Goal: Information Seeking & Learning: Learn about a topic

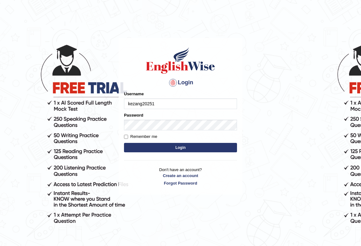
type input "kezang20251"
click at [133, 118] on label "Password" at bounding box center [133, 115] width 19 height 6
click at [162, 150] on button "Login" at bounding box center [180, 147] width 113 height 9
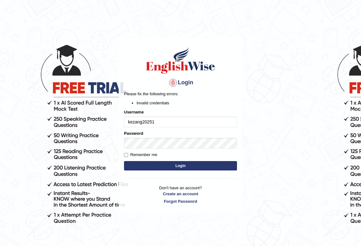
click at [145, 164] on button "Login" at bounding box center [180, 165] width 113 height 9
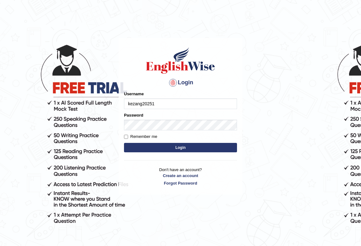
type input "kezang20251"
click at [156, 144] on button "Login" at bounding box center [180, 147] width 113 height 9
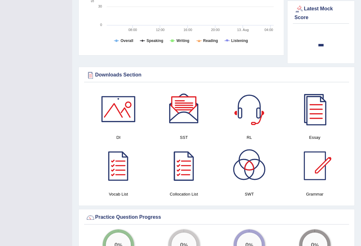
scroll to position [314, 0]
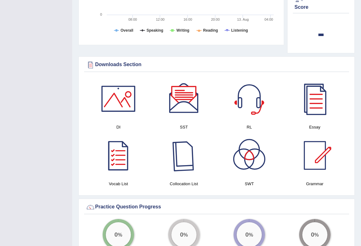
click at [185, 155] on div at bounding box center [184, 156] width 44 height 44
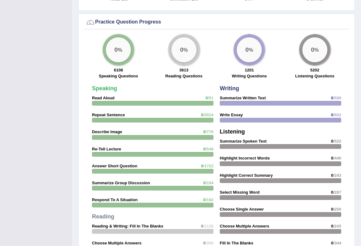
scroll to position [499, 0]
click at [100, 99] on strong "Read Aloud" at bounding box center [103, 98] width 23 height 5
click at [122, 55] on div "0 %" at bounding box center [118, 50] width 25 height 25
click at [132, 105] on div at bounding box center [152, 103] width 121 height 5
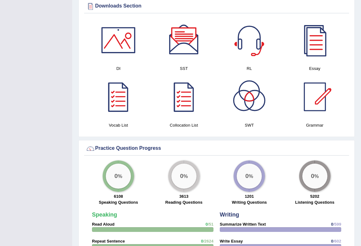
scroll to position [356, 0]
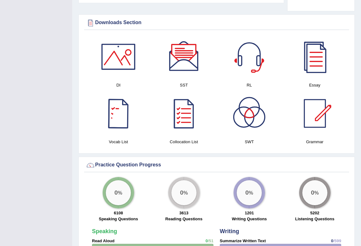
click at [117, 118] on div at bounding box center [118, 114] width 44 height 44
click at [187, 119] on div at bounding box center [184, 114] width 44 height 44
click at [316, 119] on div at bounding box center [315, 114] width 44 height 44
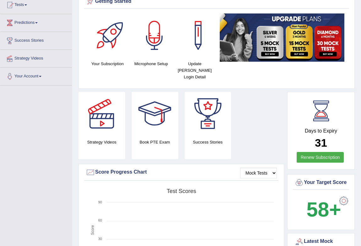
scroll to position [0, 0]
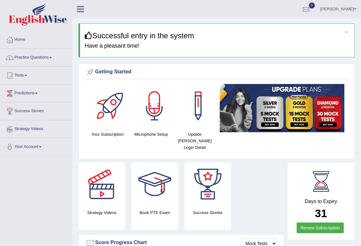
click at [51, 56] on link "Practice Questions" at bounding box center [36, 57] width 72 height 16
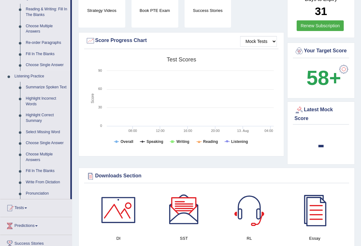
scroll to position [228, 0]
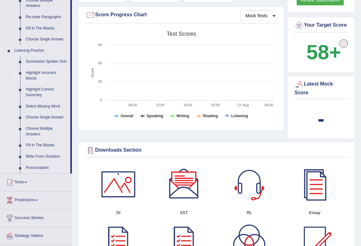
click at [38, 73] on link "Highlight Incorrect Words" at bounding box center [46, 75] width 47 height 17
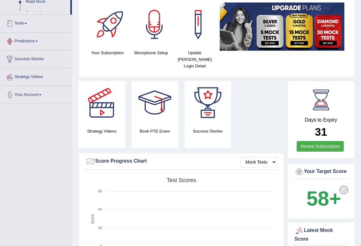
scroll to position [187, 0]
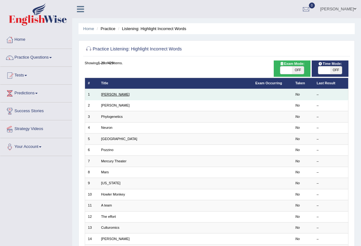
click at [105, 95] on link "Harold" at bounding box center [115, 95] width 29 height 4
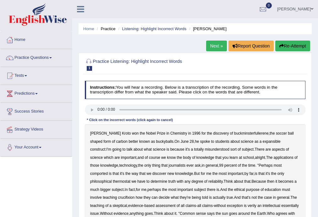
drag, startPoint x: 343, startPoint y: 0, endPoint x: 178, endPoint y: 161, distance: 230.1
click at [178, 161] on div "Harold Kroto won the Nobel Prize in Chemistry in 1996 for the discovery of buck…" at bounding box center [195, 197] width 221 height 147
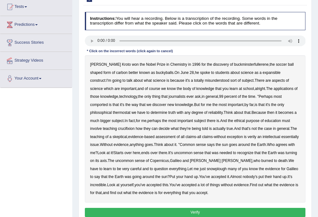
scroll to position [100, 0]
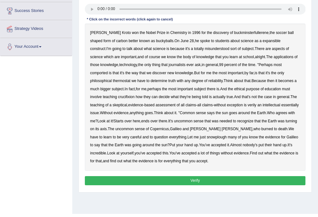
click at [213, 31] on b "discovery" at bounding box center [221, 32] width 16 height 4
click at [234, 33] on b "buckminsterfullerene" at bounding box center [251, 32] width 35 height 4
click at [240, 40] on b "science" at bounding box center [246, 41] width 13 height 4
click at [215, 39] on b "students" at bounding box center [222, 41] width 14 height 4
click at [206, 42] on div "Harold Kroto won the Nobel Prize in Chemistry in 1996 for the discovery of buck…" at bounding box center [195, 97] width 221 height 147
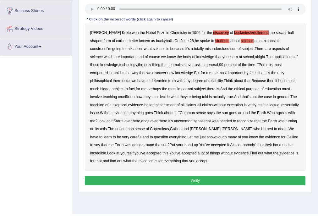
click at [240, 40] on b "science" at bounding box center [246, 41] width 13 height 4
click at [215, 40] on b "students" at bounding box center [222, 41] width 14 height 4
click at [213, 34] on b "discovery" at bounding box center [221, 32] width 16 height 4
click at [287, 33] on b "ball" at bounding box center [290, 32] width 6 height 4
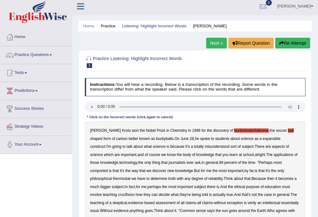
scroll to position [0, 0]
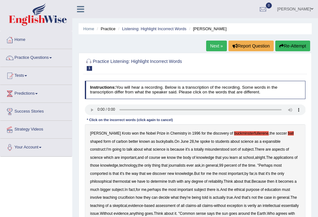
click at [234, 135] on b "buckminsterfullerene" at bounding box center [251, 133] width 35 height 4
click at [287, 132] on b "ball" at bounding box center [290, 133] width 6 height 4
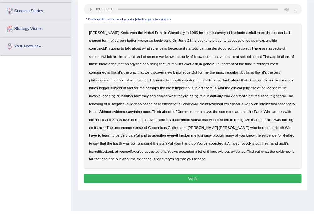
scroll to position [113, 0]
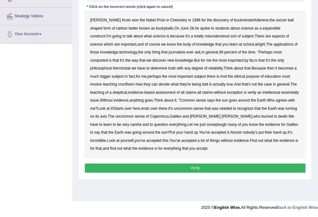
click at [32, 107] on div "Toggle navigation Home Practice Questions Speaking Practice Read Aloud Repeat S…" at bounding box center [159, 50] width 318 height 326
click at [51, 82] on div "Toggle navigation Home Practice Questions Speaking Practice Read Aloud Repeat S…" at bounding box center [159, 50] width 318 height 326
click at [51, 178] on div "Toggle navigation Home Practice Questions Speaking Practice Read Aloud Repeat S…" at bounding box center [159, 50] width 318 height 326
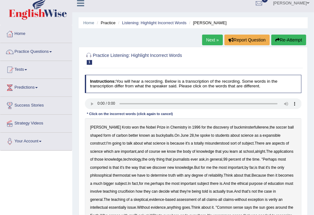
scroll to position [0, 0]
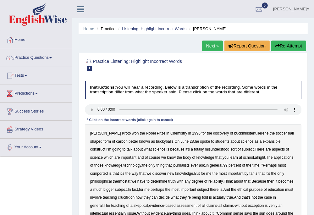
click at [265, 151] on b "are" at bounding box center [267, 149] width 5 height 4
click at [287, 40] on div "Home Practice Listening: Highlight Incorrect Words Harold Next » Report Questio…" at bounding box center [192, 157] width 241 height 314
click at [287, 45] on button "Re-Attempt" at bounding box center [288, 45] width 35 height 11
click at [262, 141] on b "expansible" at bounding box center [271, 141] width 18 height 4
click at [254, 149] on b "There" at bounding box center [259, 149] width 10 height 4
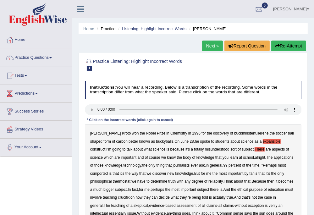
click at [108, 171] on b "comported" at bounding box center [99, 173] width 18 height 4
click at [113, 181] on b "thermostat" at bounding box center [122, 181] width 18 height 4
click at [223, 183] on b "Think" at bounding box center [227, 181] width 9 height 4
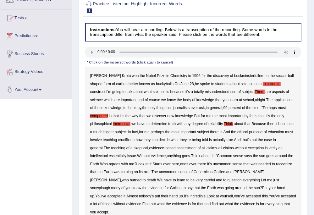
scroll to position [75, 0]
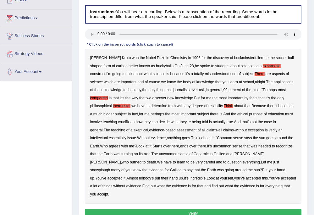
click at [126, 122] on b "crucifixion" at bounding box center [126, 122] width 17 height 4
click at [268, 129] on b "verily" at bounding box center [272, 130] width 9 height 4
click at [110, 168] on b "snowplough" at bounding box center [100, 170] width 20 height 4
click at [124, 209] on button "Verify" at bounding box center [193, 213] width 217 height 9
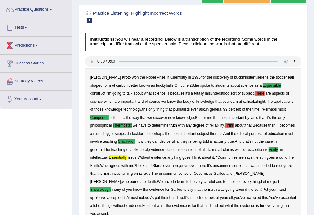
scroll to position [2, 0]
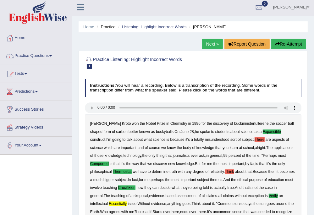
click at [207, 45] on link "Next »" at bounding box center [212, 44] width 21 height 11
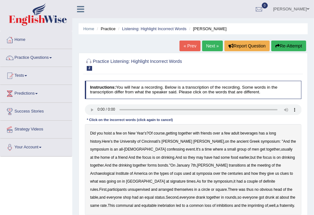
click at [205, 46] on link "Next »" at bounding box center [212, 45] width 21 height 11
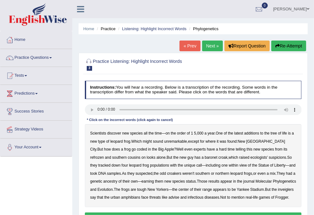
click at [183, 44] on link "« Prev" at bounding box center [189, 45] width 21 height 11
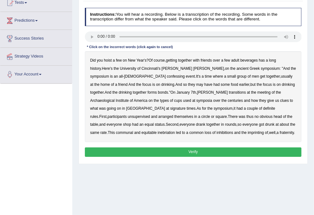
scroll to position [75, 0]
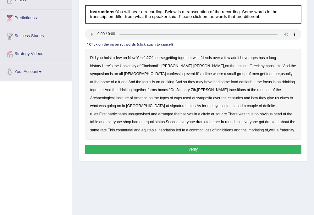
click at [167, 74] on b "confessing" at bounding box center [176, 74] width 18 height 4
click at [228, 88] on b "transitions" at bounding box center [236, 90] width 17 height 4
click at [185, 104] on b "signature" at bounding box center [177, 106] width 15 height 4
click at [247, 129] on b "imprinting" at bounding box center [255, 130] width 16 height 4
click at [162, 151] on button "Verify" at bounding box center [193, 149] width 217 height 9
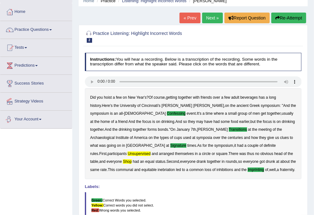
scroll to position [25, 0]
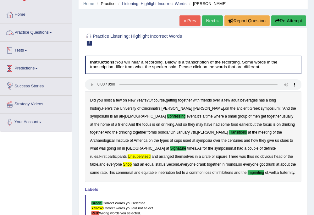
click at [49, 33] on link "Practice Questions" at bounding box center [36, 32] width 72 height 16
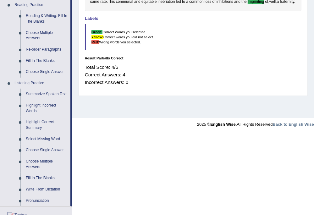
scroll to position [201, 0]
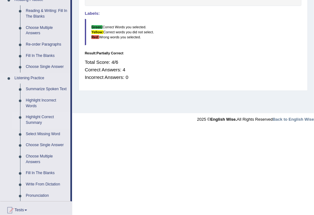
click at [39, 121] on link "Highlight Correct Summary" at bounding box center [46, 119] width 47 height 17
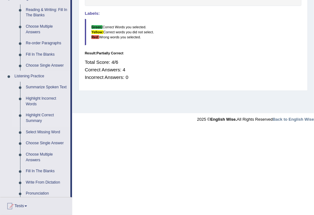
scroll to position [115, 0]
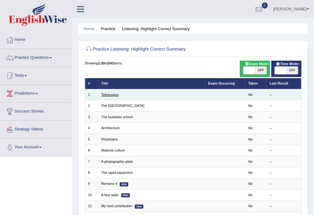
click at [111, 94] on link "Telescopes" at bounding box center [109, 95] width 17 height 4
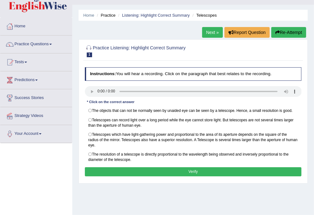
scroll to position [25, 0]
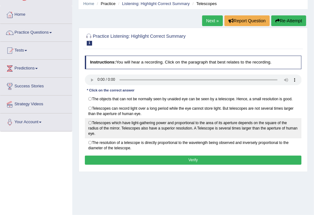
click at [89, 122] on label "Telescopes which have light-gathering power and proportional to the area of its…" at bounding box center [193, 128] width 217 height 20
radio input "true"
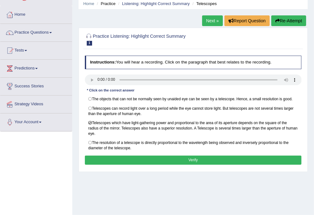
click at [142, 158] on button "Verify" at bounding box center [193, 159] width 217 height 9
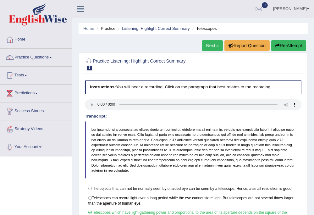
scroll to position [0, 0]
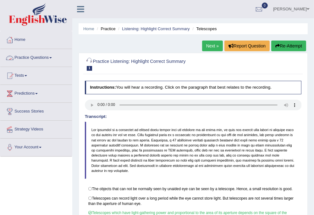
click at [52, 58] on link "Practice Questions" at bounding box center [36, 57] width 72 height 16
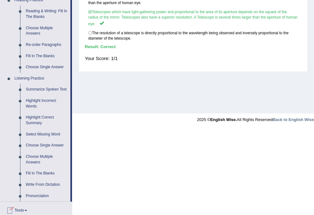
scroll to position [201, 0]
click at [41, 134] on link "Select Missing Word" at bounding box center [46, 133] width 47 height 11
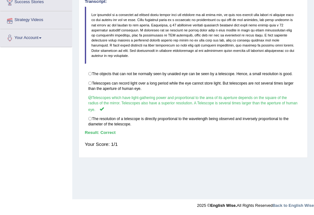
scroll to position [115, 0]
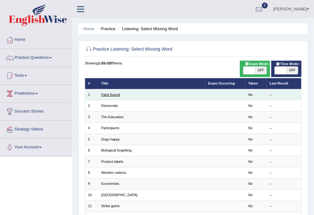
click at [116, 93] on link "Faint Sound" at bounding box center [110, 95] width 19 height 4
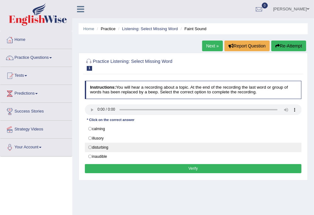
click at [110, 147] on label "disturbing" at bounding box center [193, 146] width 217 height 9
radio input "true"
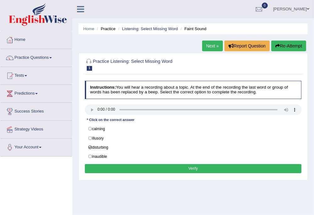
click at [136, 166] on button "Verify" at bounding box center [193, 168] width 217 height 9
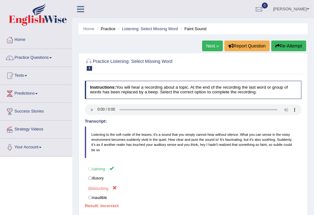
click at [204, 45] on link "Next »" at bounding box center [212, 45] width 21 height 11
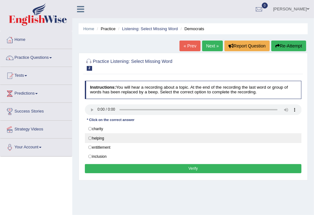
click at [142, 139] on label "helping" at bounding box center [193, 137] width 217 height 9
radio input "true"
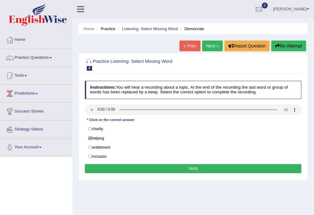
click at [166, 167] on button "Verify" at bounding box center [193, 168] width 217 height 9
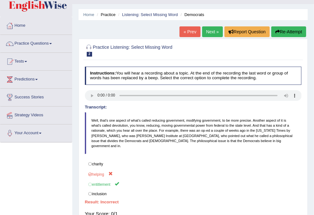
scroll to position [25, 0]
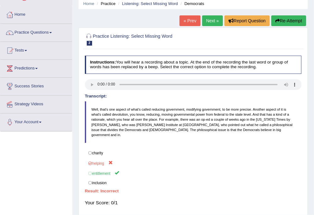
click at [52, 33] on span at bounding box center [50, 32] width 3 height 1
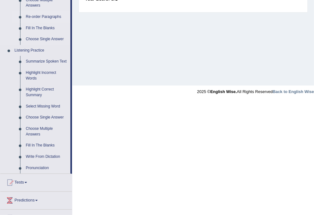
scroll to position [251, 0]
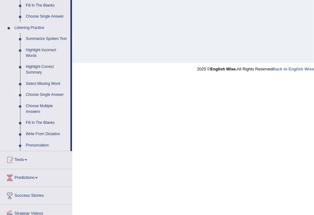
click at [41, 94] on link "Choose Single Answer" at bounding box center [46, 94] width 47 height 11
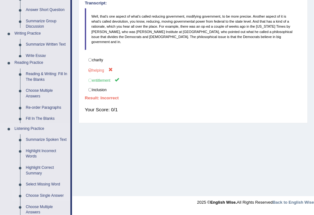
scroll to position [78, 0]
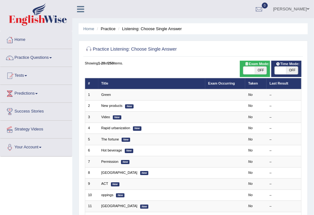
click at [107, 95] on link "Green" at bounding box center [106, 95] width 10 height 4
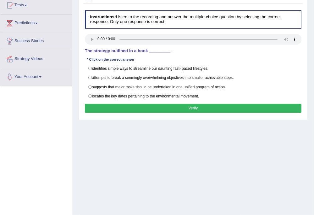
scroll to position [75, 0]
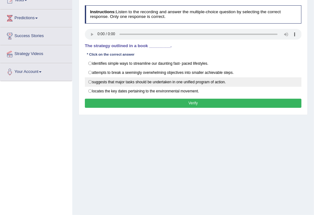
click at [89, 81] on label "suggests that major tasks should be undertaken in one unified program of action." at bounding box center [193, 81] width 217 height 9
radio input "true"
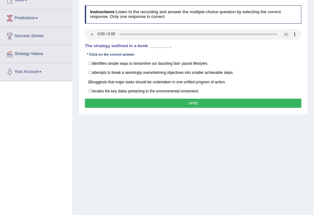
click at [99, 99] on button "Verify" at bounding box center [193, 103] width 217 height 9
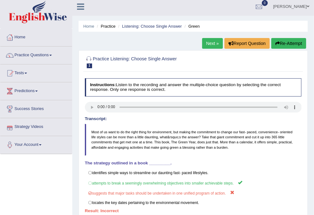
scroll to position [0, 0]
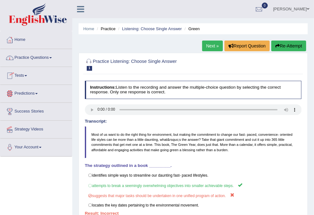
click at [52, 54] on link "Practice Questions" at bounding box center [36, 57] width 72 height 16
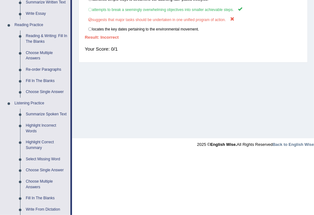
scroll to position [251, 0]
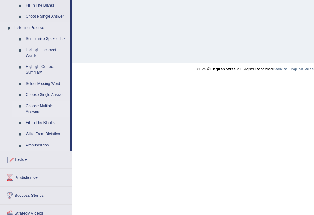
click at [35, 106] on link "Choose Multiple Answers" at bounding box center [46, 108] width 47 height 17
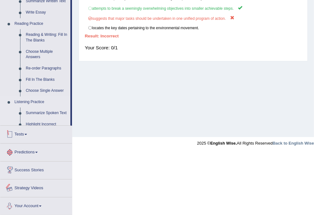
scroll to position [162, 0]
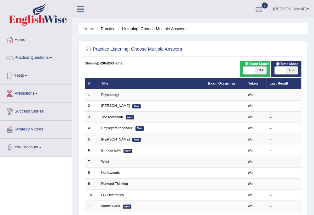
click at [105, 94] on link "Psychology" at bounding box center [110, 95] width 18 height 4
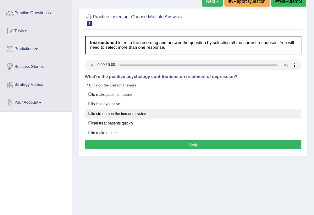
scroll to position [50, 0]
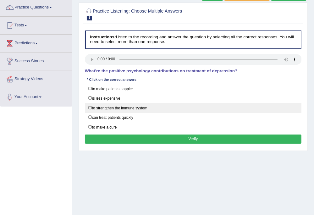
click at [93, 104] on label "to strengthen the immune system" at bounding box center [193, 108] width 217 height 10
checkbox input "true"
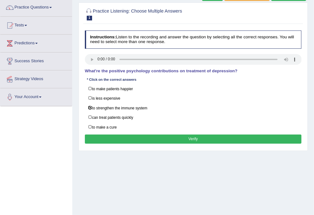
click at [123, 137] on button "Verify" at bounding box center [193, 138] width 217 height 9
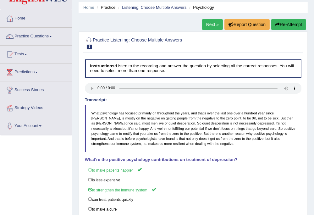
scroll to position [14, 0]
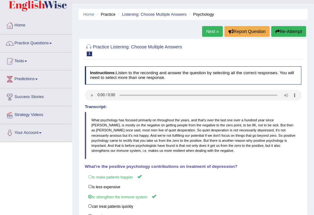
click at [279, 29] on button "Re-Attempt" at bounding box center [288, 31] width 35 height 11
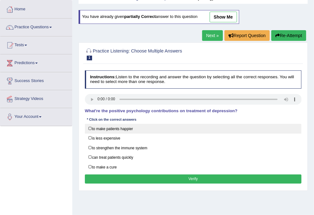
scroll to position [40, 0]
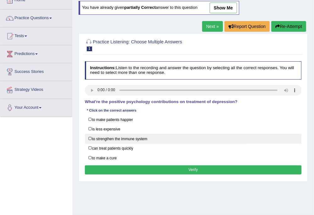
click at [127, 139] on label "to strengthen the immune system" at bounding box center [193, 139] width 217 height 10
checkbox input "true"
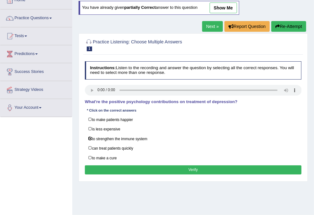
click at [164, 169] on button "Verify" at bounding box center [193, 169] width 217 height 9
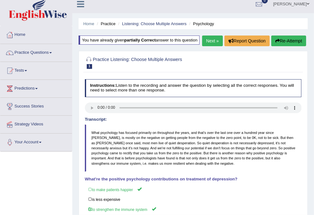
scroll to position [0, 0]
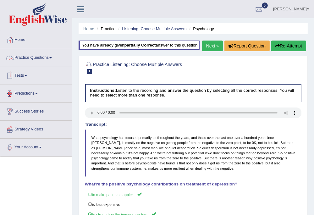
click at [54, 57] on link "Practice Questions" at bounding box center [36, 57] width 72 height 16
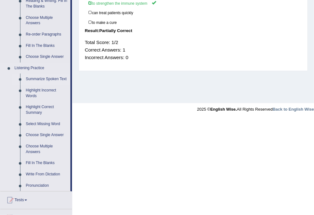
scroll to position [226, 0]
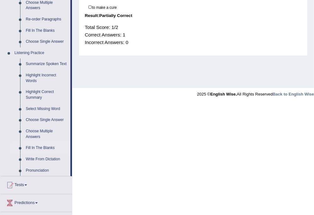
click at [29, 146] on link "Fill In The Blanks" at bounding box center [46, 147] width 47 height 11
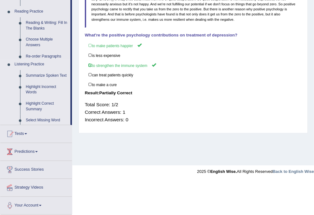
scroll to position [115, 0]
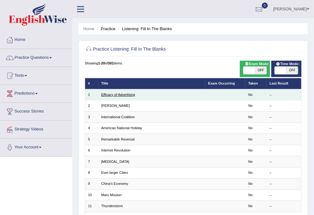
click at [123, 94] on link "Efficacy of Advertising" at bounding box center [118, 95] width 34 height 4
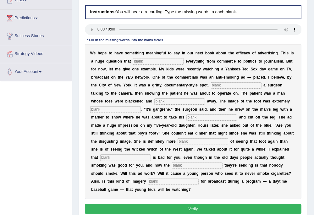
click at [142, 60] on input "text" at bounding box center [158, 61] width 51 height 6
click at [138, 62] on input "text" at bounding box center [158, 61] width 51 height 6
type input "impacts"
click at [218, 86] on input "text" at bounding box center [236, 85] width 51 height 6
type input "f"
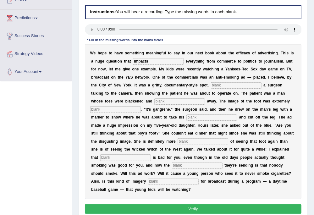
click at [163, 101] on input "text" at bounding box center [179, 101] width 51 height 6
click at [126, 110] on input "text" at bounding box center [115, 109] width 51 height 6
type input "discuting"
click at [199, 118] on input "text" at bounding box center [211, 117] width 51 height 6
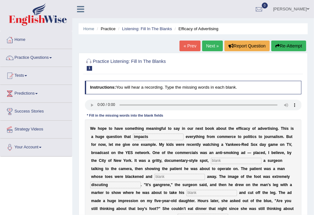
click at [292, 45] on button "Re-Attempt" at bounding box center [288, 45] width 35 height 11
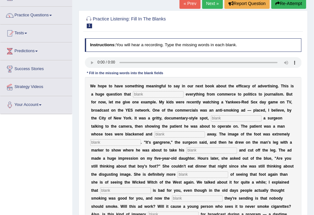
scroll to position [50, 0]
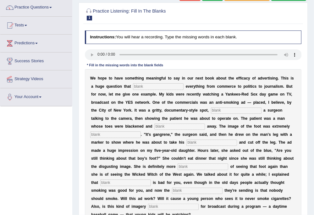
click at [144, 87] on input "text" at bounding box center [158, 86] width 51 height 6
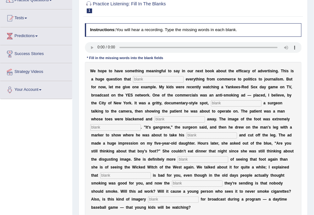
scroll to position [40, 0]
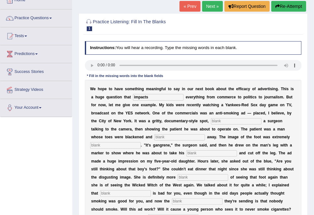
click at [218, 122] on input "text" at bounding box center [236, 121] width 51 height 6
click at [156, 96] on input "impacts" at bounding box center [158, 97] width 51 height 6
click at [224, 124] on input "text" at bounding box center [236, 121] width 51 height 6
click at [149, 96] on input "impact" at bounding box center [158, 97] width 51 height 6
type input "impacts"
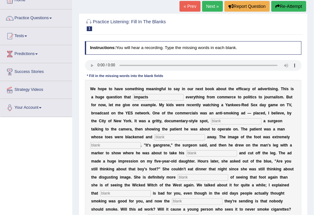
click at [216, 121] on input "text" at bounding box center [236, 121] width 51 height 6
type input "fetraing"
click at [170, 138] on input "text" at bounding box center [179, 137] width 51 height 6
type input "rotting away"
click at [102, 147] on input "text" at bounding box center [115, 145] width 51 height 6
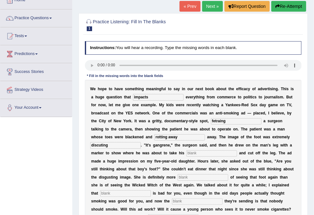
type input "discuting"
click at [199, 152] on input "text" at bounding box center [211, 153] width 51 height 6
type input "s"
type input "ax saw"
click at [190, 177] on input "text" at bounding box center [202, 177] width 51 height 6
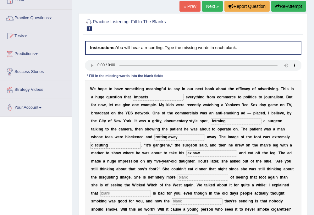
click at [179, 136] on input "rotting away" at bounding box center [179, 137] width 51 height 6
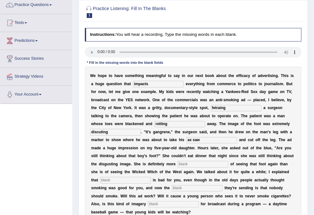
scroll to position [65, 0]
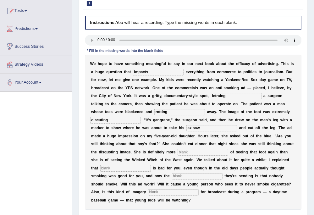
type input "rotting"
click at [183, 152] on input "text" at bounding box center [202, 152] width 51 height 6
type input "distructed"
click at [119, 167] on input "text" at bounding box center [125, 168] width 51 height 6
type input "scared"
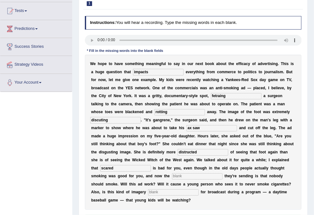
click at [176, 176] on input "text" at bounding box center [197, 176] width 51 height 6
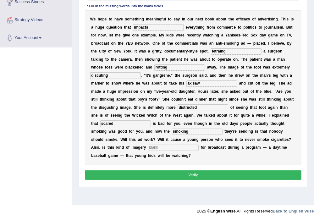
scroll to position [115, 0]
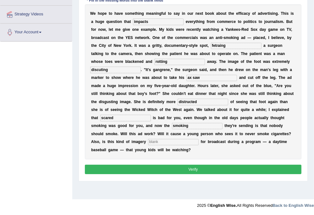
type input "smoking"
click at [153, 142] on input "text" at bounding box center [173, 142] width 51 height 6
type input "message"
click at [164, 169] on button "Verify" at bounding box center [193, 168] width 217 height 9
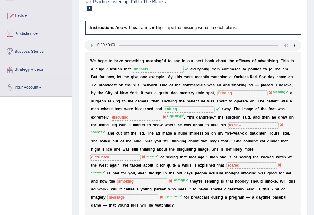
scroll to position [40, 0]
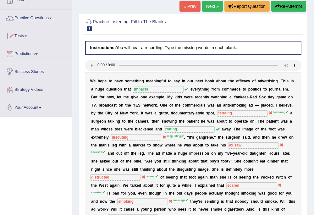
click at [278, 7] on icon "button" at bounding box center [277, 6] width 4 height 4
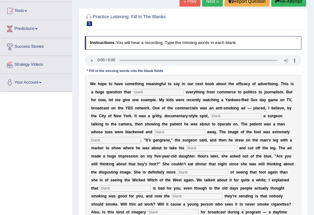
scroll to position [90, 0]
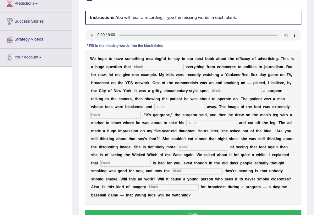
click at [153, 69] on input "text" at bounding box center [158, 67] width 51 height 6
type input "impacts"
click at [220, 91] on input "text" at bounding box center [236, 91] width 51 height 6
type input "feracting"
click at [166, 105] on input "text" at bounding box center [179, 107] width 51 height 6
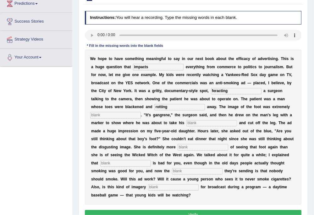
click at [162, 105] on input "rotting" at bounding box center [179, 107] width 51 height 6
click at [161, 107] on input "rotting" at bounding box center [179, 107] width 51 height 6
type input "rottring"
click at [132, 117] on input "text" at bounding box center [115, 115] width 51 height 6
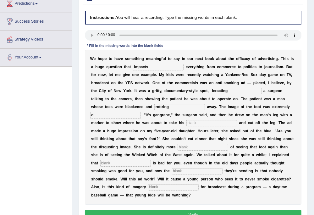
type input "d"
click at [195, 122] on input "text" at bounding box center [211, 123] width 51 height 6
type input "hacksaw"
click at [199, 147] on input "text" at bounding box center [202, 147] width 51 height 6
click at [187, 146] on input "stressed" at bounding box center [202, 147] width 51 height 6
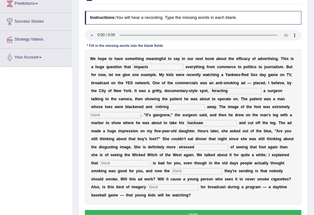
click at [186, 146] on input "stressed" at bounding box center [202, 147] width 51 height 6
type input "strassed"
click at [106, 164] on input "text" at bounding box center [125, 163] width 51 height 6
type input "smoking"
click at [176, 171] on input "text" at bounding box center [197, 171] width 51 height 6
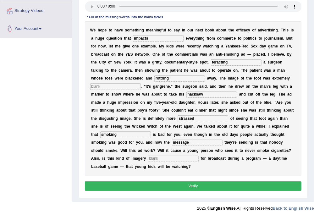
scroll to position [121, 0]
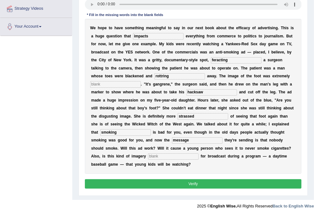
type input "message"
click at [160, 156] on input "text" at bounding box center [173, 156] width 51 height 6
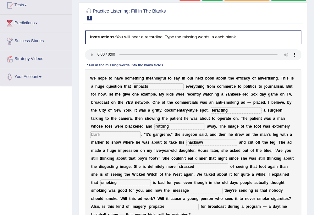
scroll to position [95, 0]
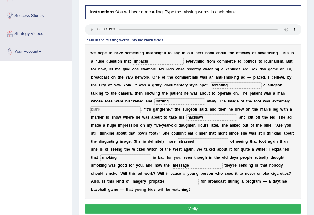
type input "propatre"
click at [109, 110] on input "text" at bounding box center [115, 109] width 51 height 6
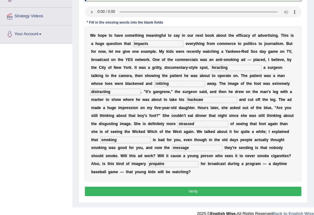
scroll to position [121, 0]
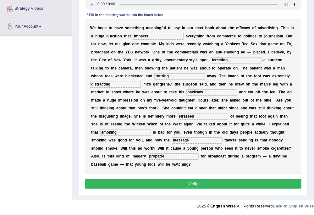
type input "distracting"
click at [185, 115] on input "strassed" at bounding box center [202, 116] width 51 height 6
type input "stressed"
click at [171, 156] on input "propatre" at bounding box center [173, 156] width 51 height 6
type input "p"
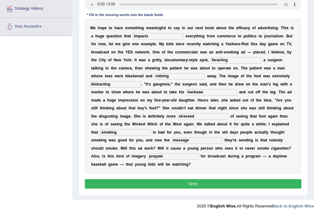
type input "propate"
click at [173, 186] on button "Verify" at bounding box center [193, 183] width 217 height 9
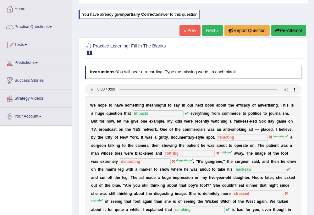
scroll to position [0, 0]
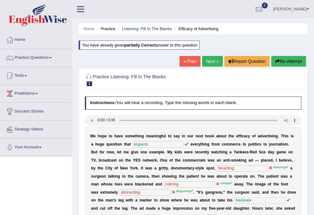
click at [309, 8] on span at bounding box center [307, 9] width 3 height 4
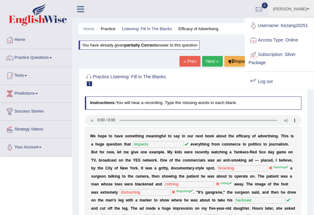
click at [273, 78] on link "Log out" at bounding box center [279, 81] width 68 height 14
